Goal: Task Accomplishment & Management: Manage account settings

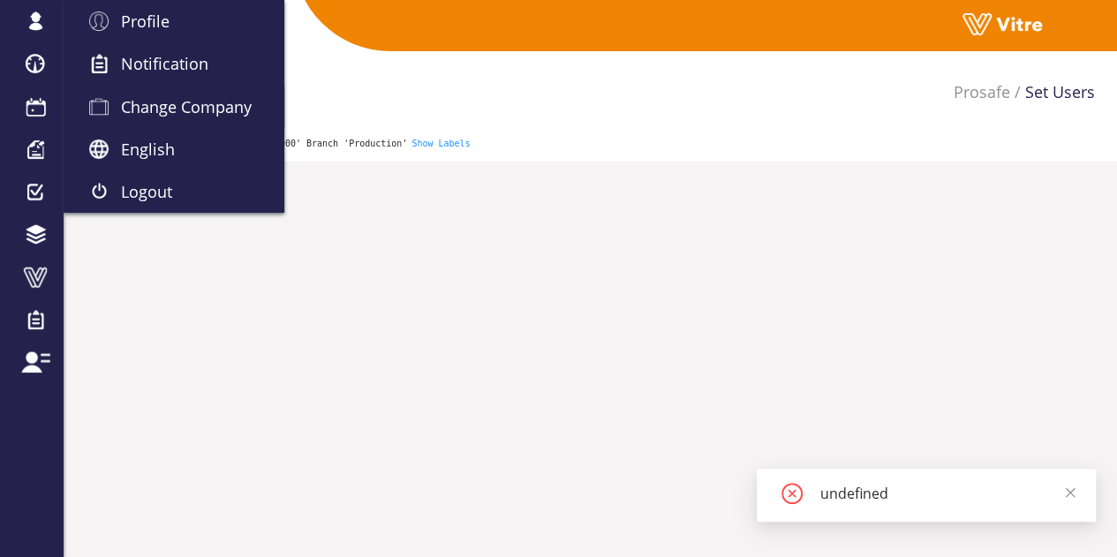
click at [147, 117] on link "Change Company" at bounding box center [174, 107] width 221 height 42
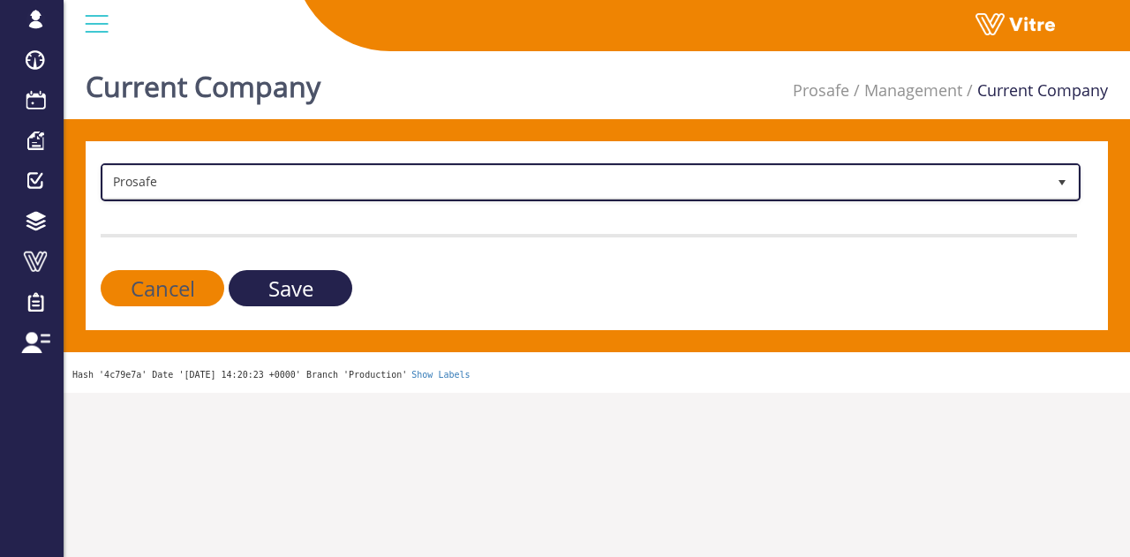
click at [244, 181] on span "Prosafe" at bounding box center [574, 182] width 943 height 32
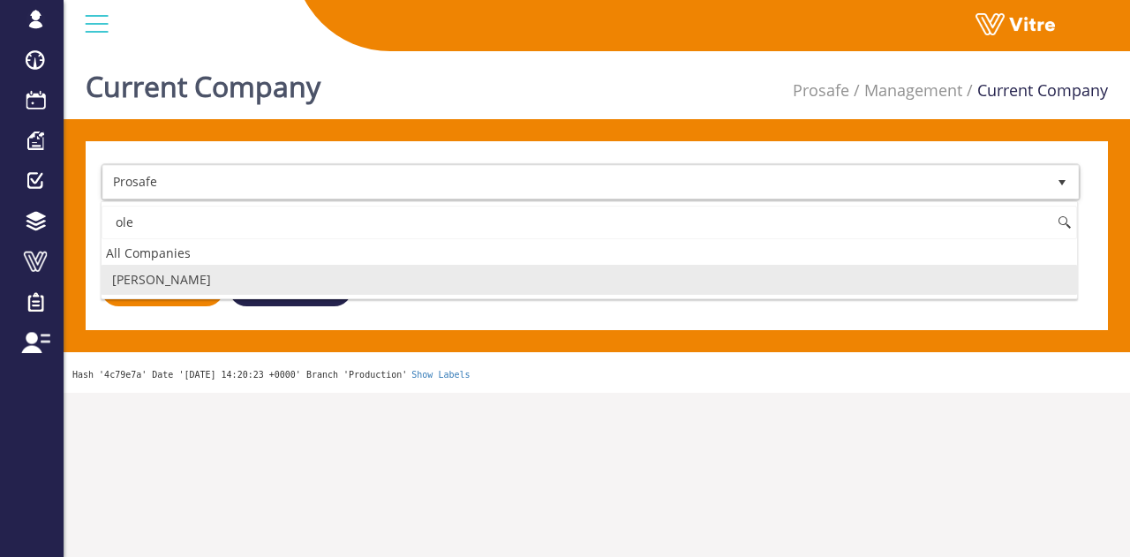
click at [201, 270] on li "[PERSON_NAME]" at bounding box center [590, 280] width 976 height 30
type input "ole"
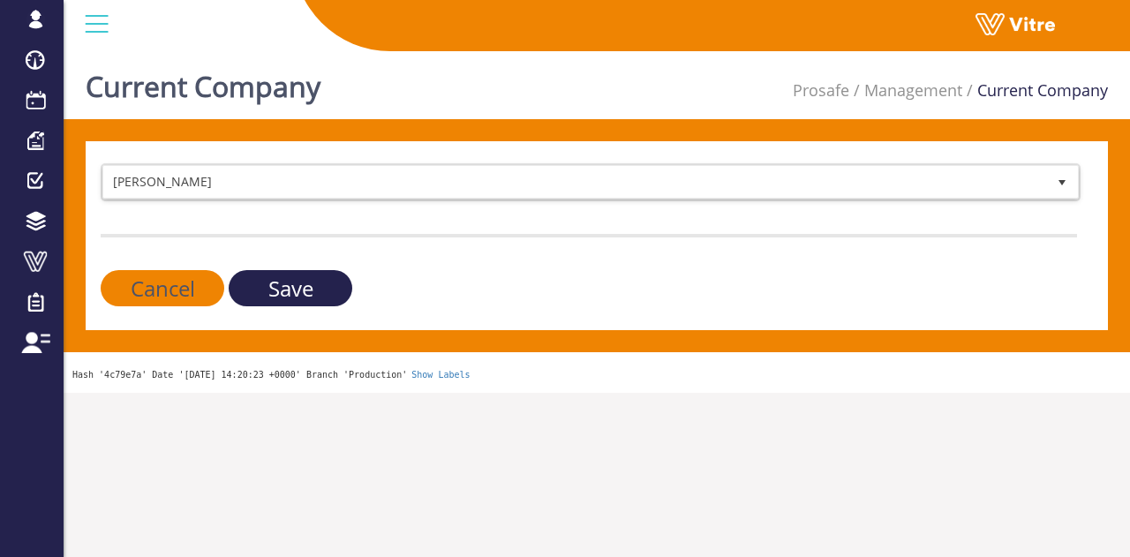
click at [272, 290] on input "Save" at bounding box center [291, 288] width 124 height 36
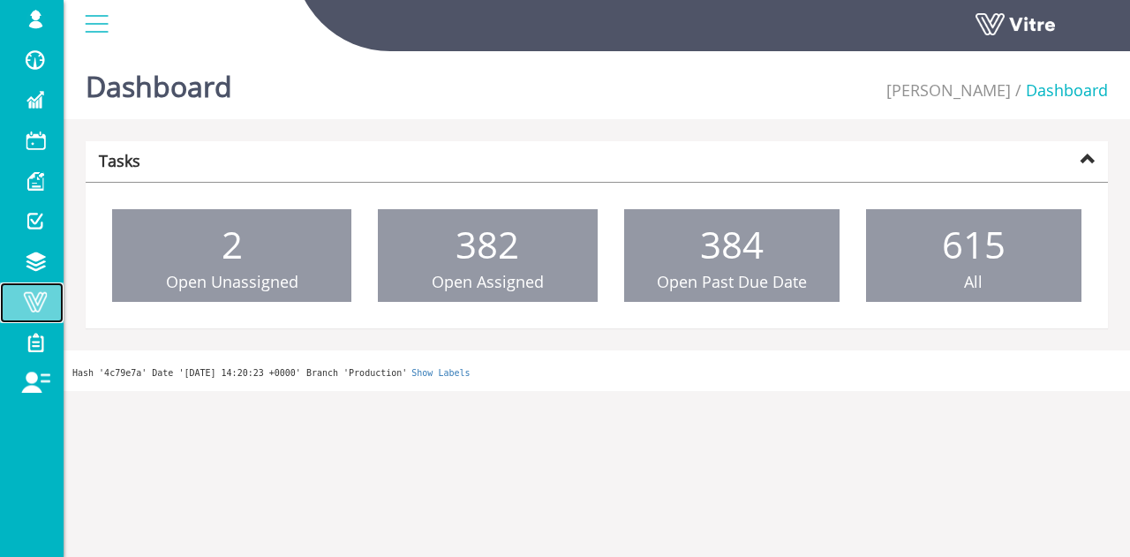
click at [37, 295] on span at bounding box center [35, 301] width 44 height 21
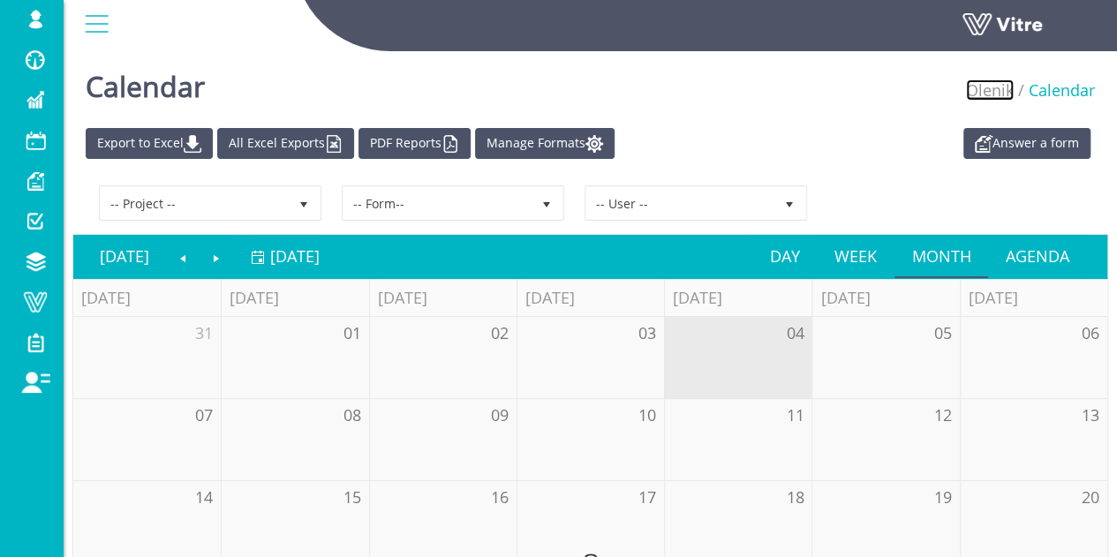
click at [994, 94] on link "Olenik" at bounding box center [990, 89] width 48 height 21
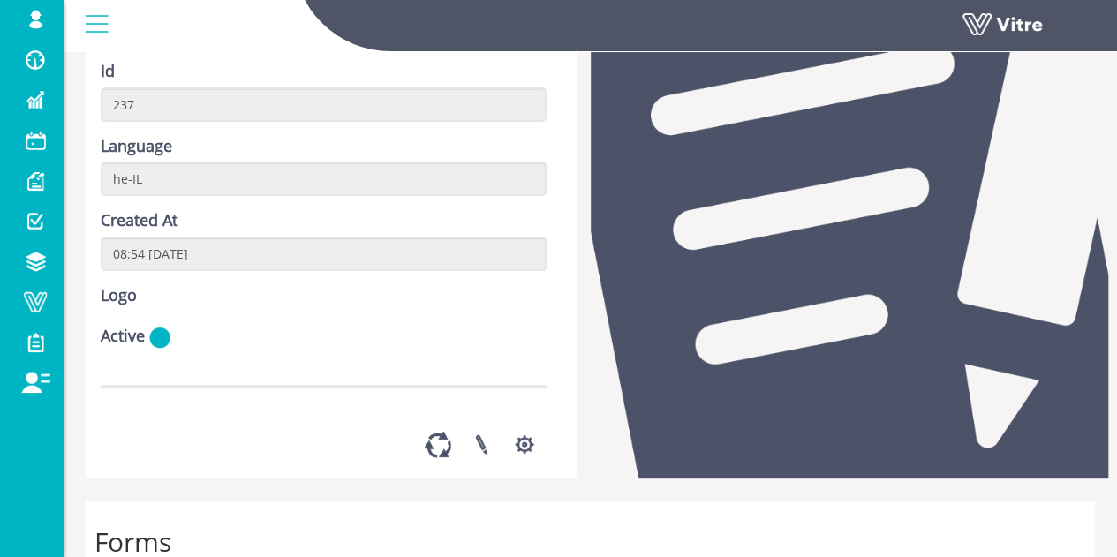
scroll to position [88, 0]
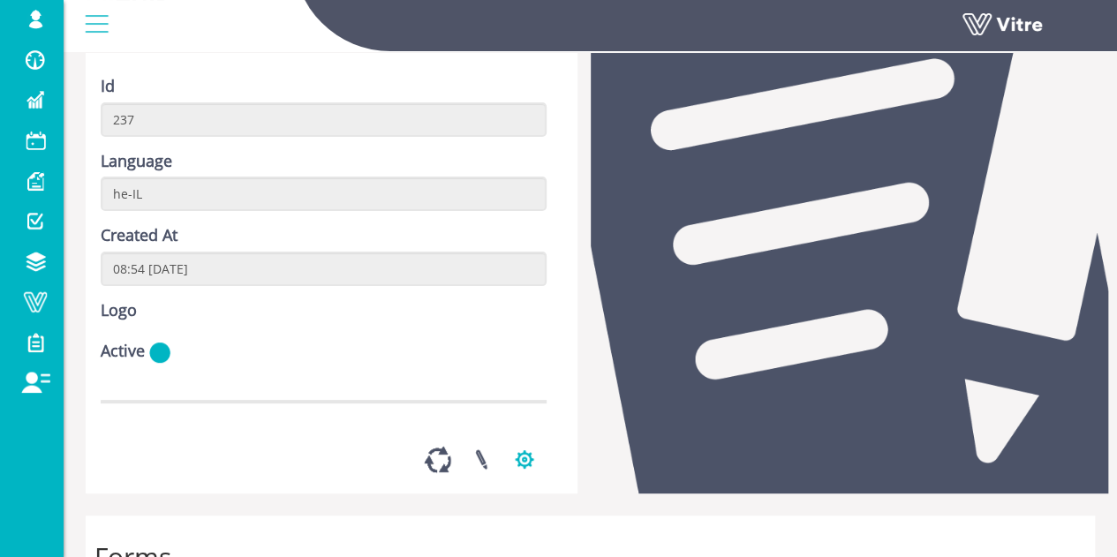
click at [521, 483] on button "button" at bounding box center [524, 459] width 44 height 47
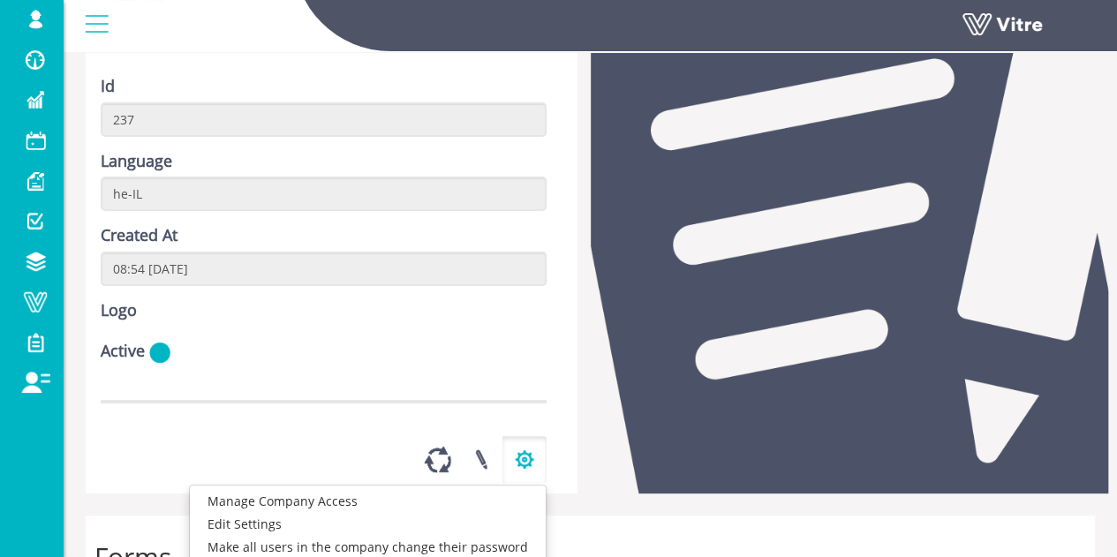
click at [525, 483] on button "button" at bounding box center [524, 459] width 44 height 47
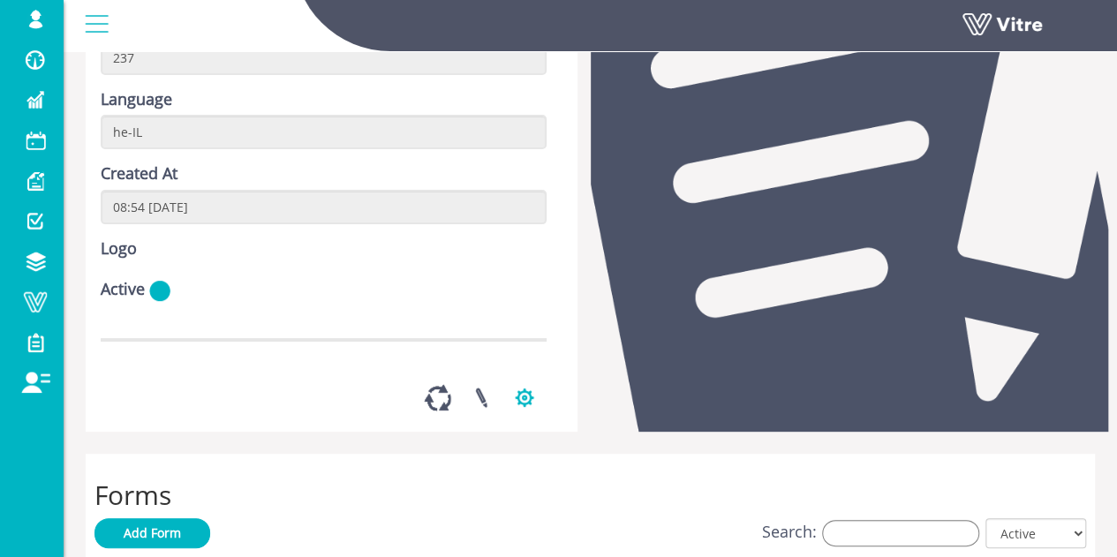
scroll to position [265, 0]
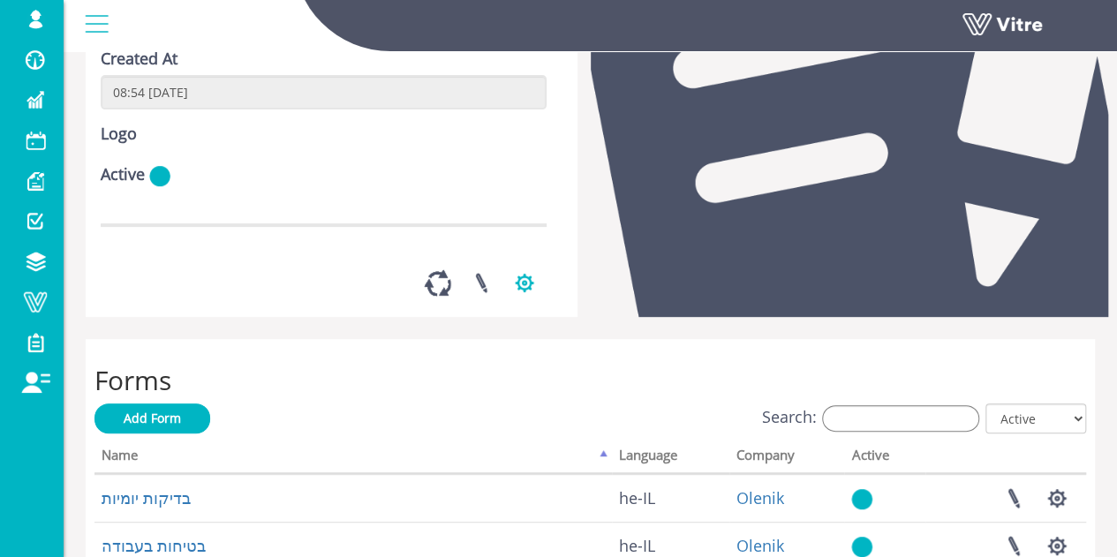
click at [521, 306] on button "button" at bounding box center [524, 283] width 44 height 47
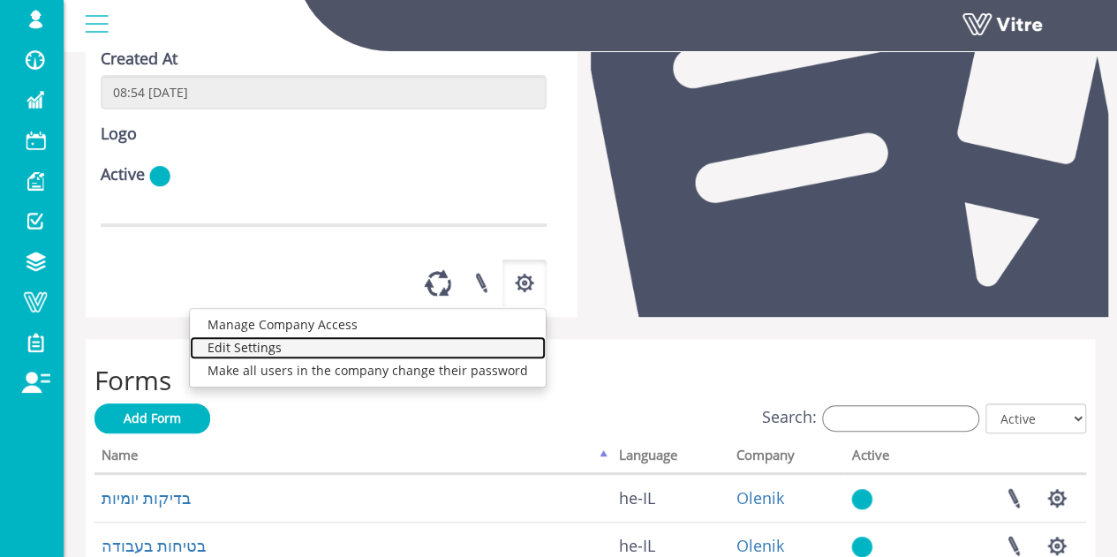
click at [325, 359] on link "Edit Settings" at bounding box center [368, 347] width 356 height 23
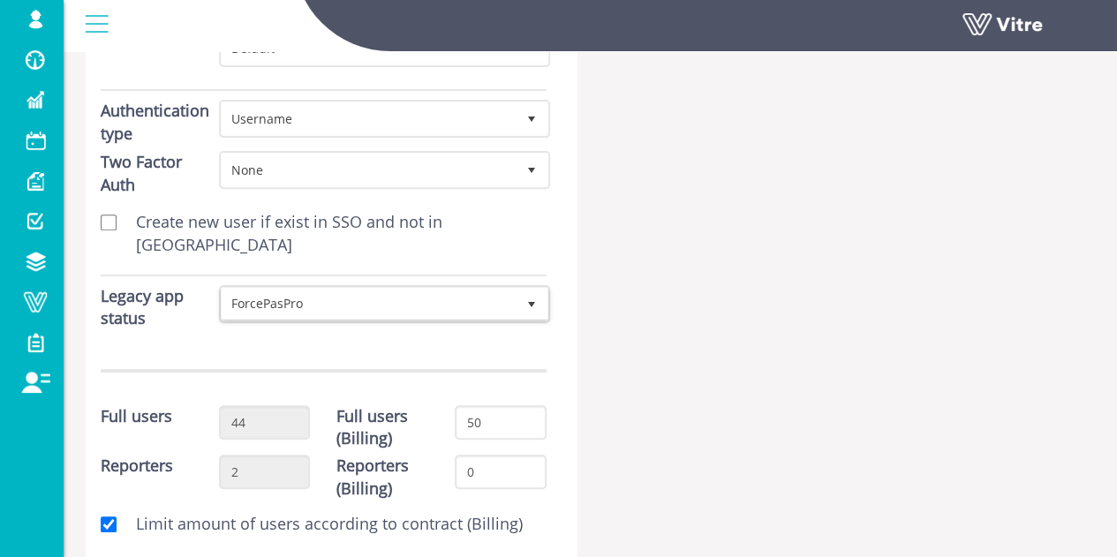
scroll to position [265, 0]
